Goal: Navigation & Orientation: Find specific page/section

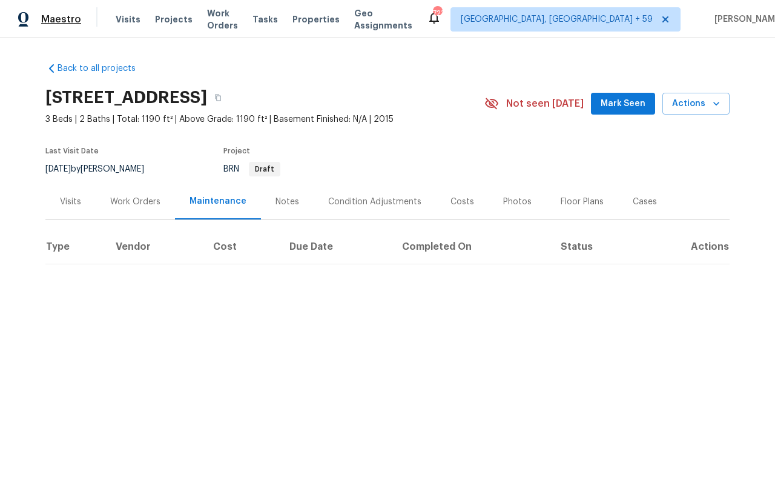
click at [53, 20] on span "Maestro" at bounding box center [61, 19] width 40 height 12
